Goal: Information Seeking & Learning: Find specific fact

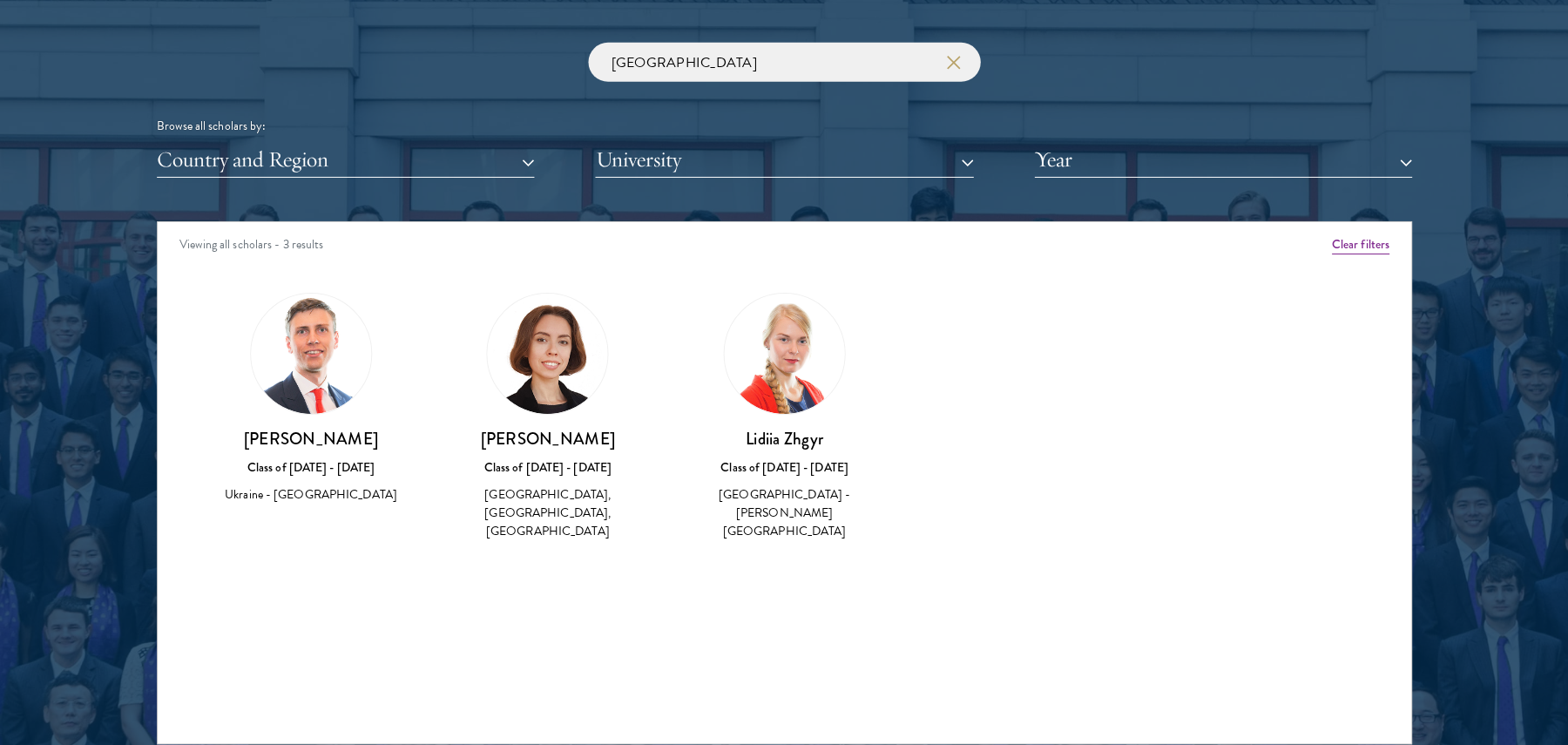
scroll to position [2093, 0]
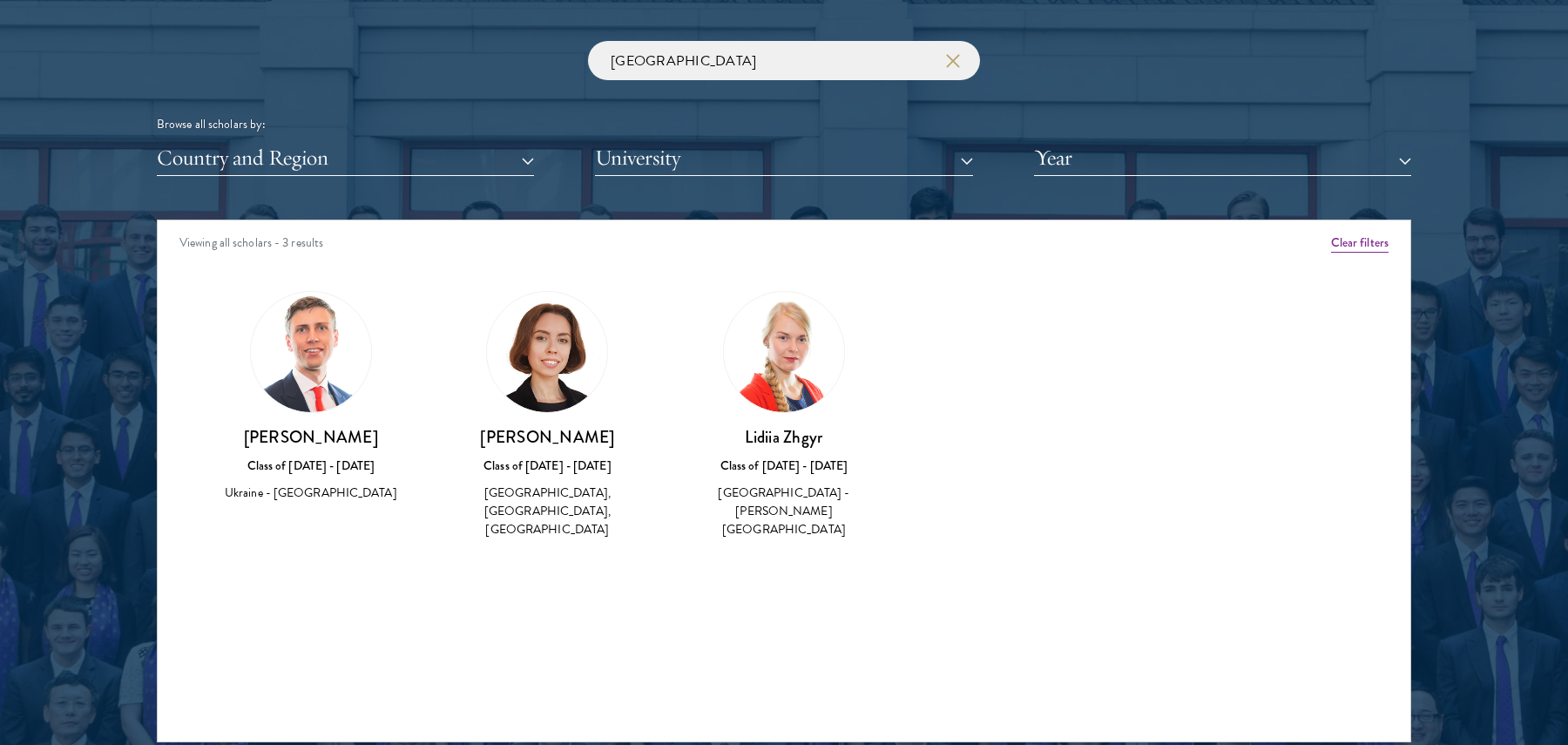
click at [780, 83] on div "[GEOGRAPHIC_DATA] Browse all scholars by: Country and Region All Countries and …" at bounding box center [784, 107] width 1254 height 135
click at [774, 70] on input "[GEOGRAPHIC_DATA]" at bounding box center [784, 60] width 392 height 40
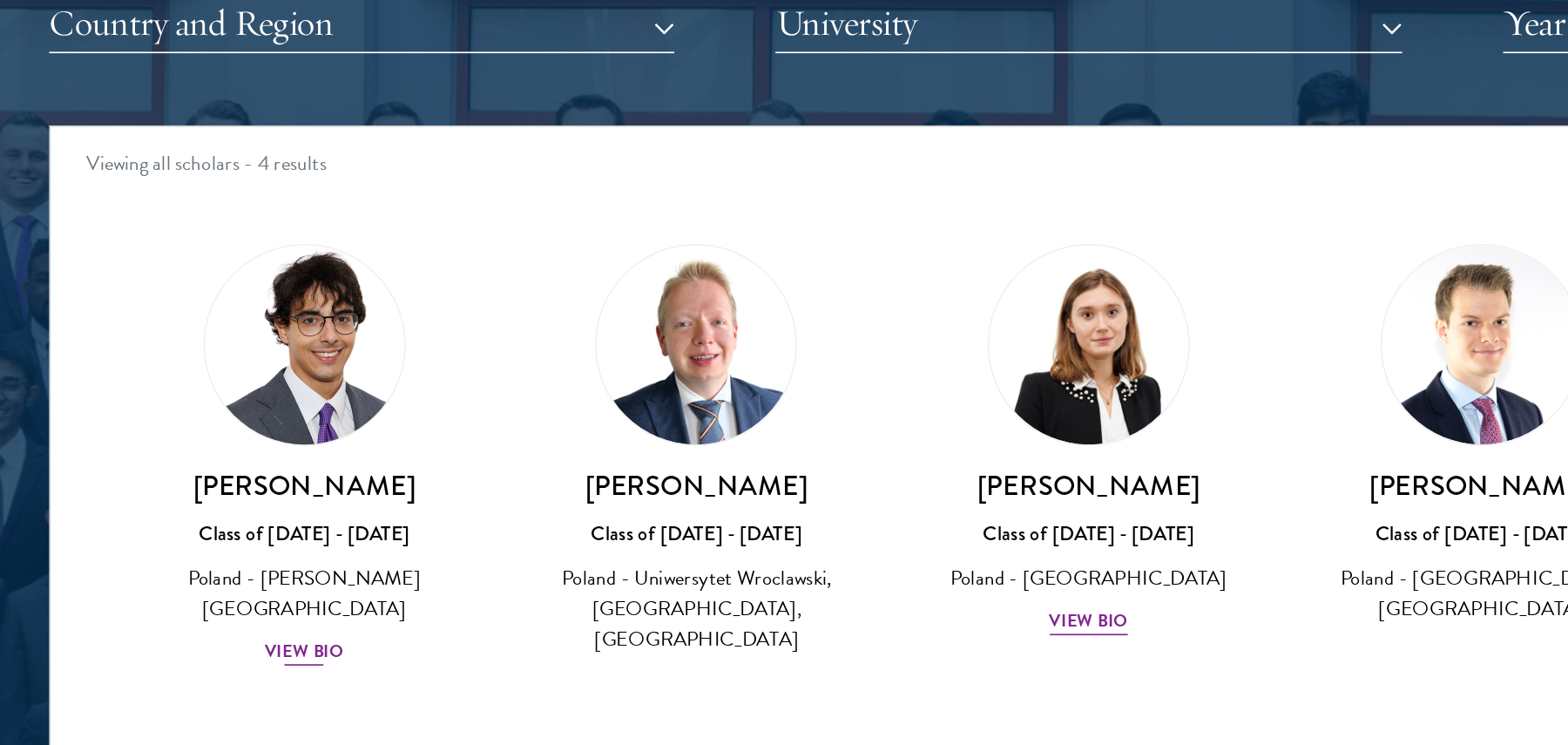
type input "[GEOGRAPHIC_DATA]"
click at [321, 362] on img at bounding box center [311, 351] width 132 height 132
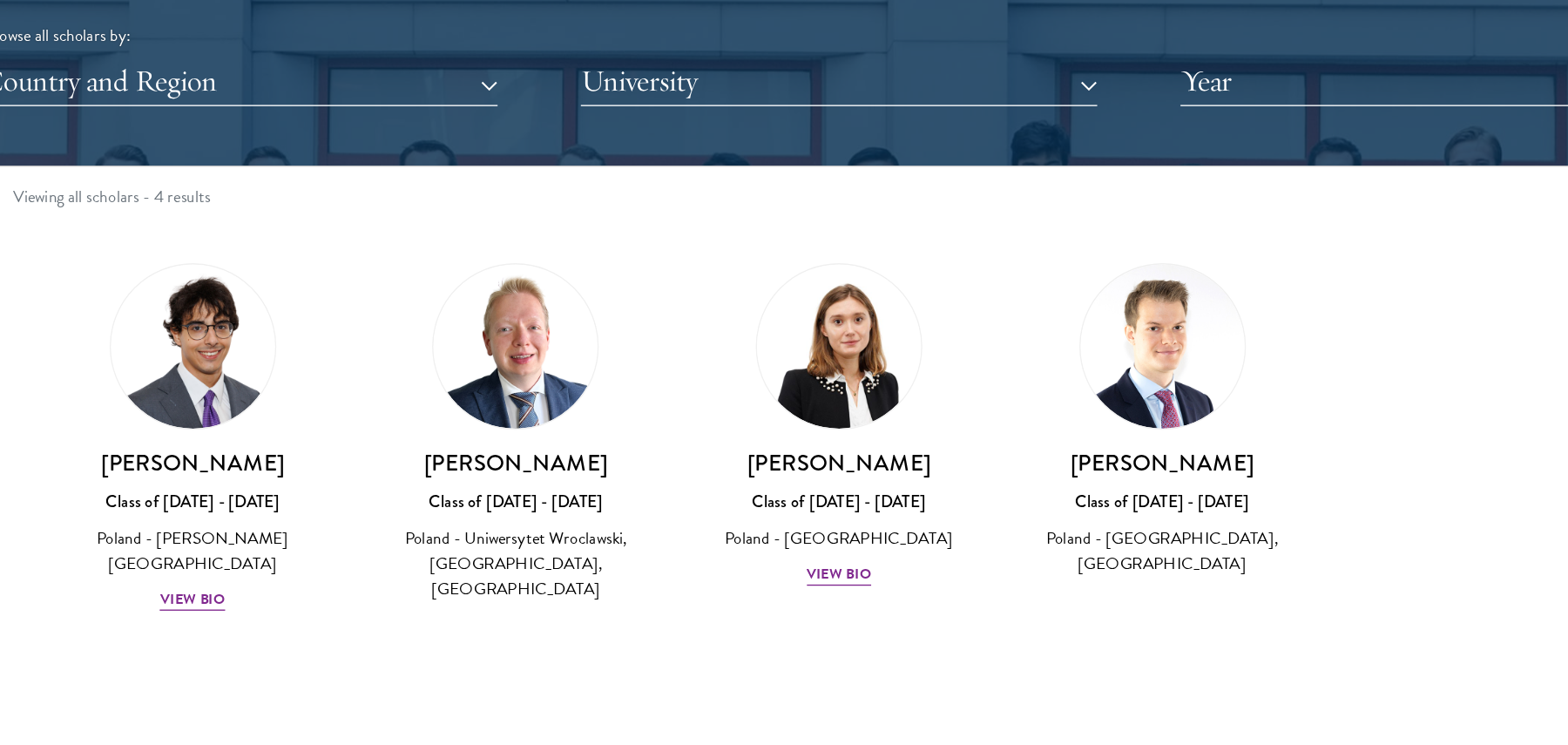
click at [601, 367] on img at bounding box center [547, 351] width 121 height 121
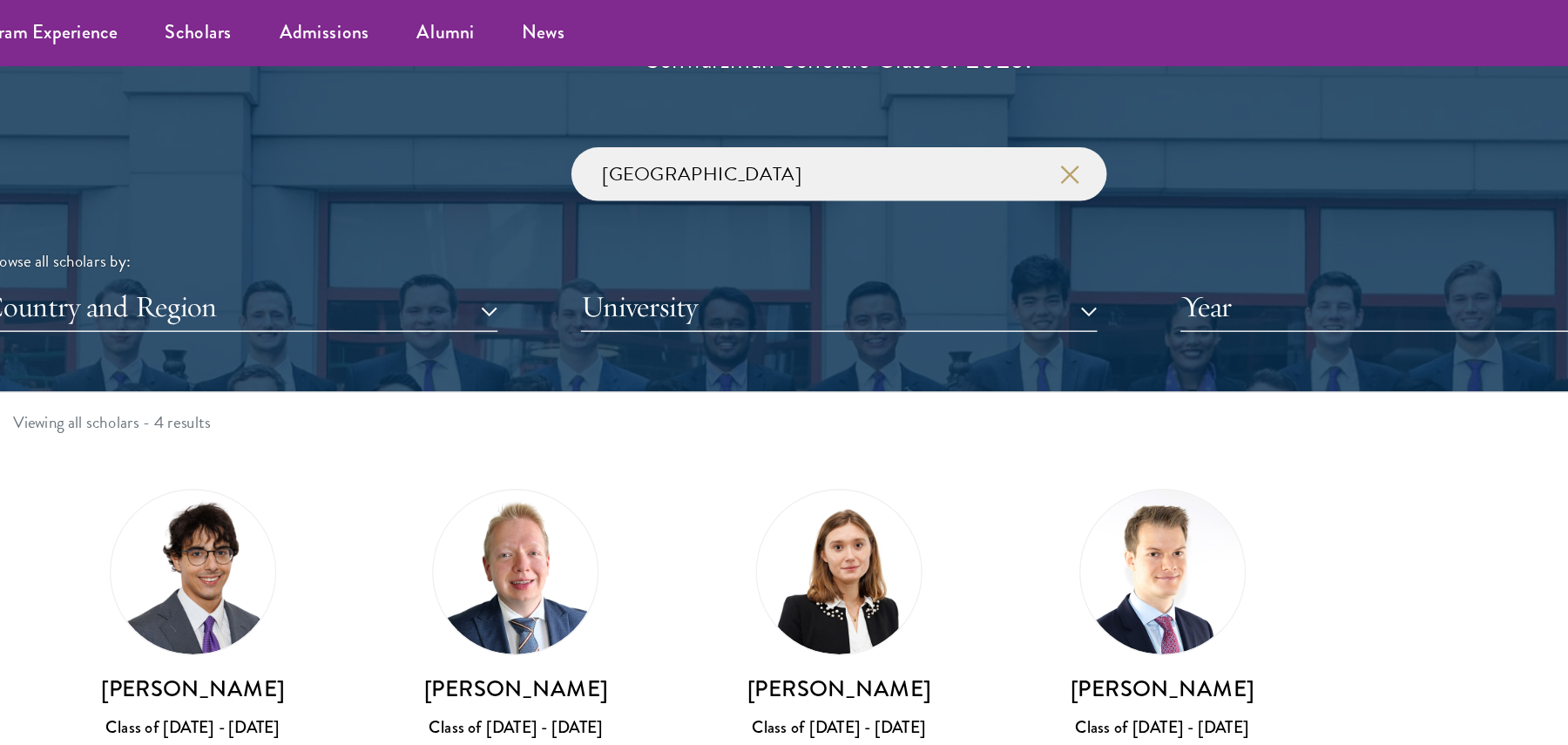
scroll to position [1988, 0]
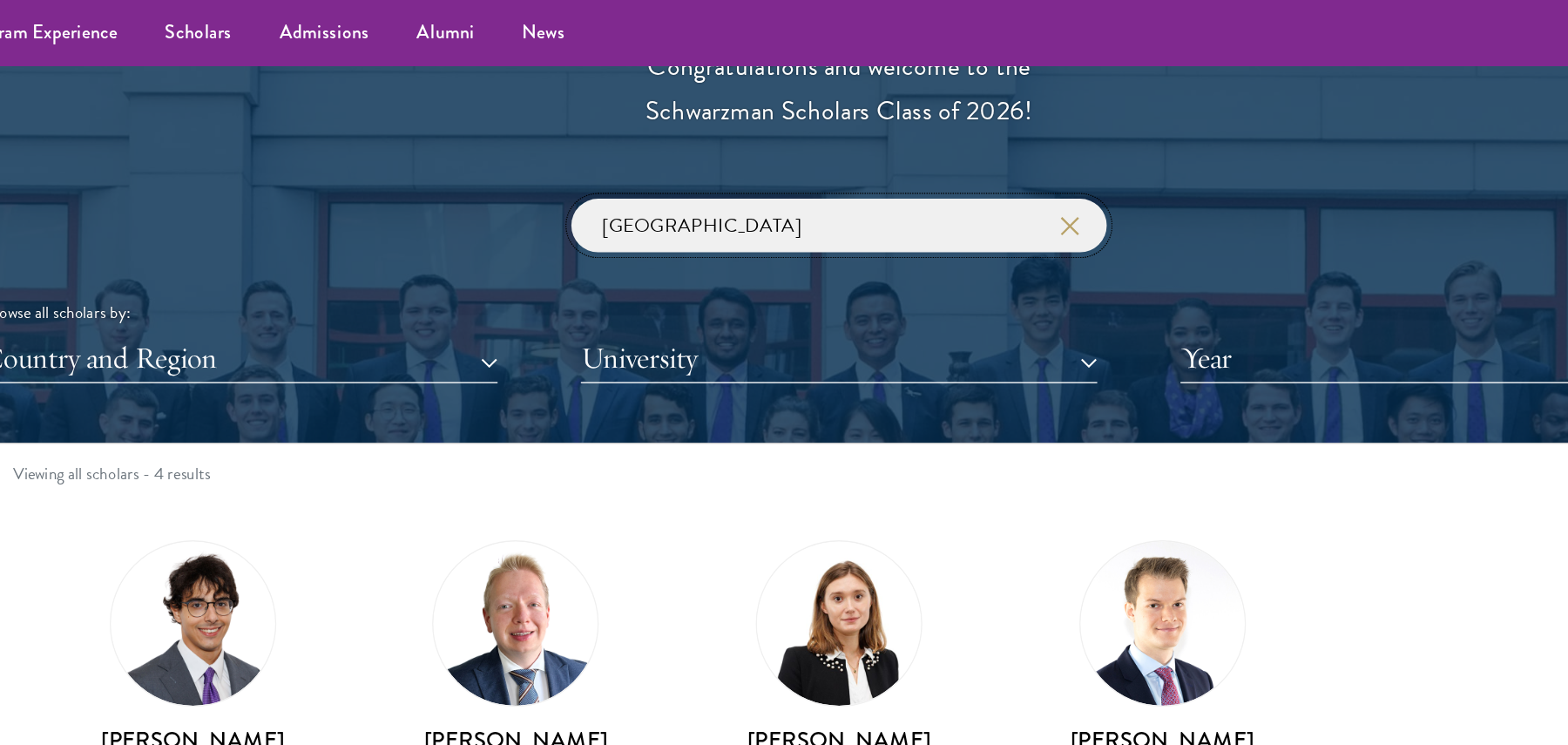
click at [703, 161] on input "[GEOGRAPHIC_DATA]" at bounding box center [784, 165] width 392 height 40
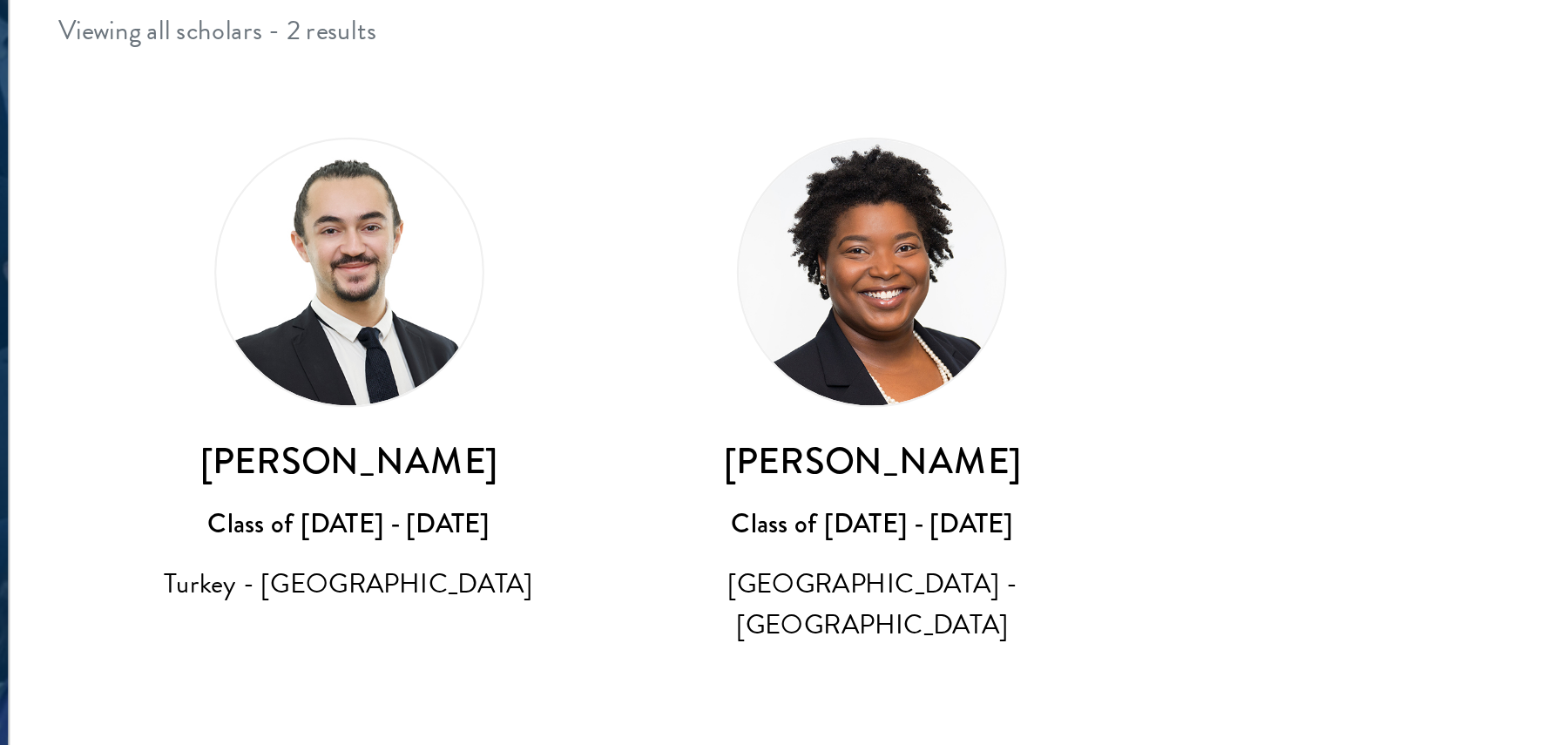
type input "turkey"
click at [333, 544] on h3 "[PERSON_NAME]" at bounding box center [310, 541] width 202 height 22
copy h3 "[PERSON_NAME]"
drag, startPoint x: 333, startPoint y: 544, endPoint x: 253, endPoint y: 544, distance: 80.0
click at [253, 544] on h3 "[PERSON_NAME]" at bounding box center [310, 541] width 202 height 22
